Goal: Answer question/provide support

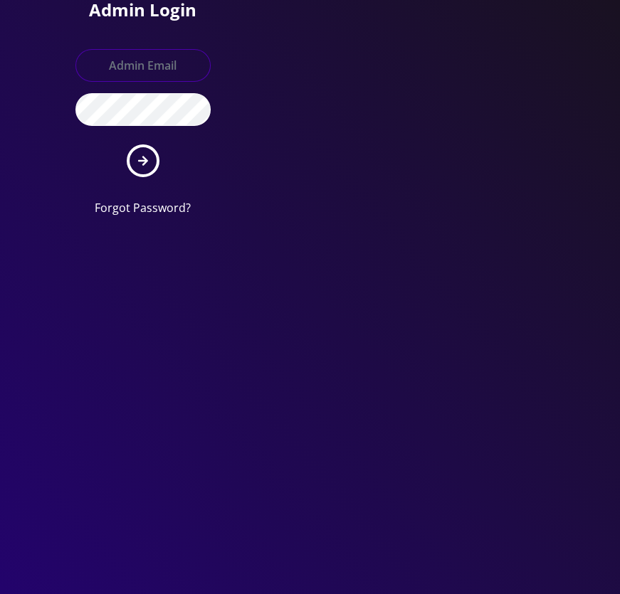
type input "tyriek@teltik.com"
click at [142, 169] on button "submit" at bounding box center [143, 160] width 33 height 33
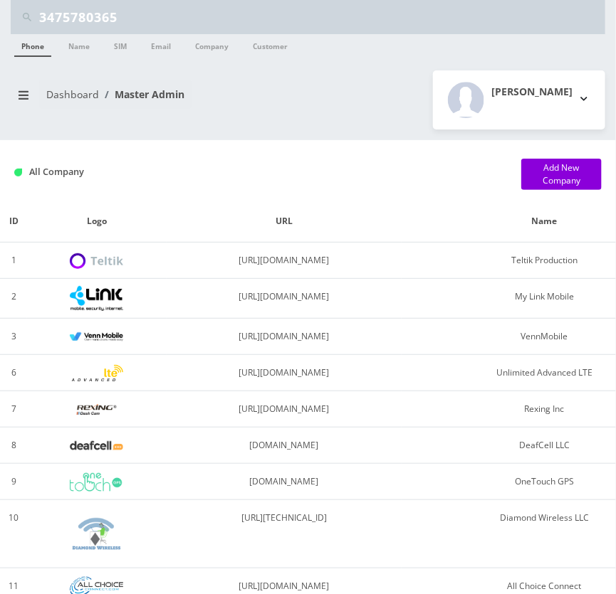
click at [176, 8] on input "3475780365" at bounding box center [320, 17] width 562 height 27
paste input "[EMAIL_ADDRESS][DOMAIN_NAME]"
type input "[EMAIL_ADDRESS][DOMAIN_NAME]"
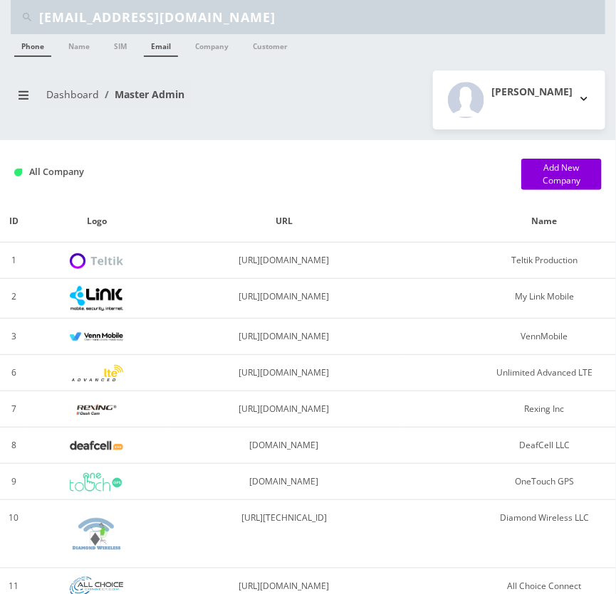
click at [157, 43] on link "Email" at bounding box center [161, 45] width 34 height 23
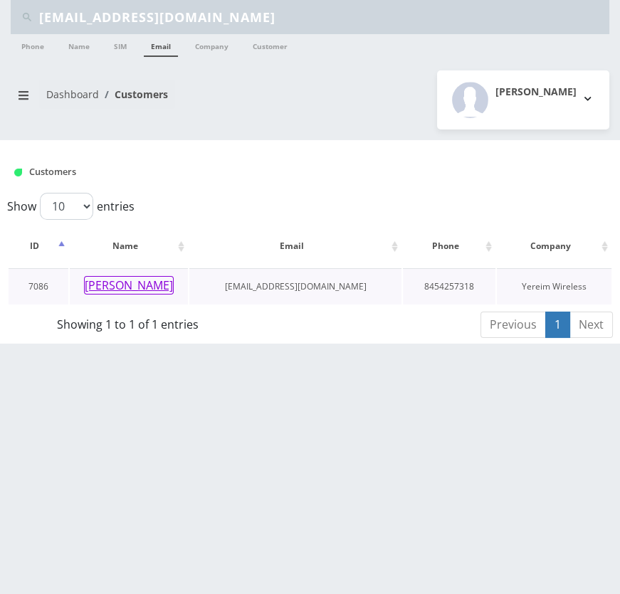
click at [140, 285] on button "Chana Fogel" at bounding box center [129, 285] width 90 height 19
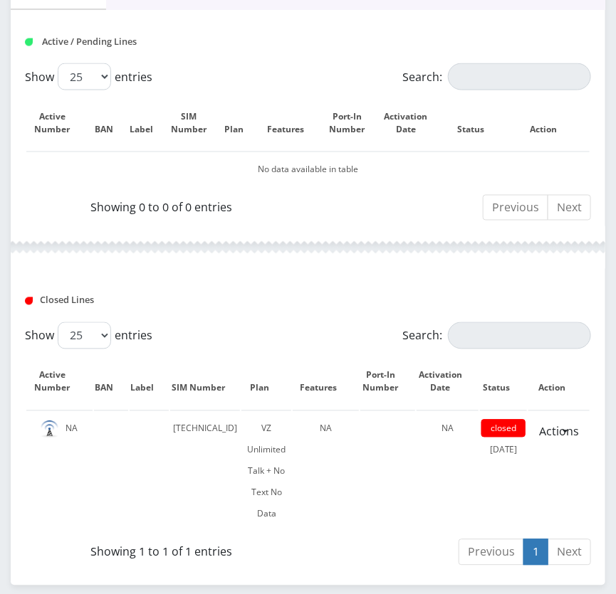
scroll to position [647, 0]
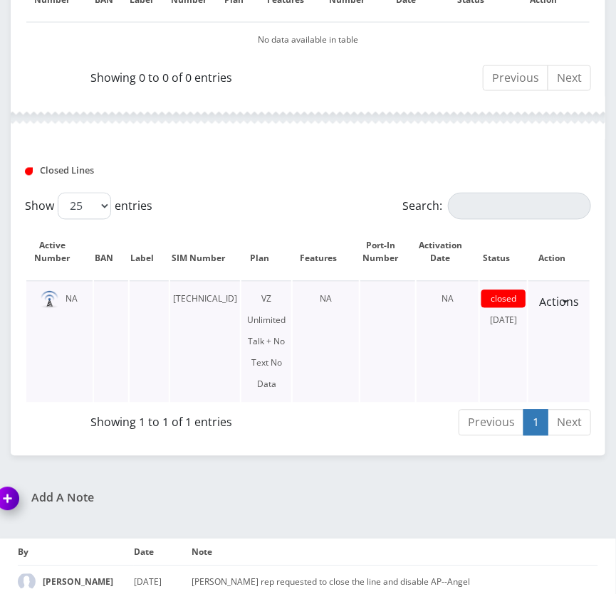
click at [231, 293] on td "[TECHNICAL_ID]" at bounding box center [205, 342] width 70 height 122
copy td "[TECHNICAL_ID]"
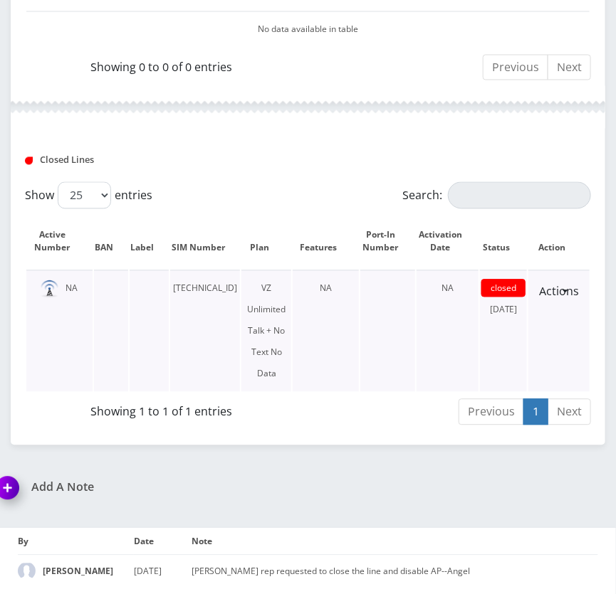
scroll to position [661, 0]
